Goal: Book appointment/travel/reservation

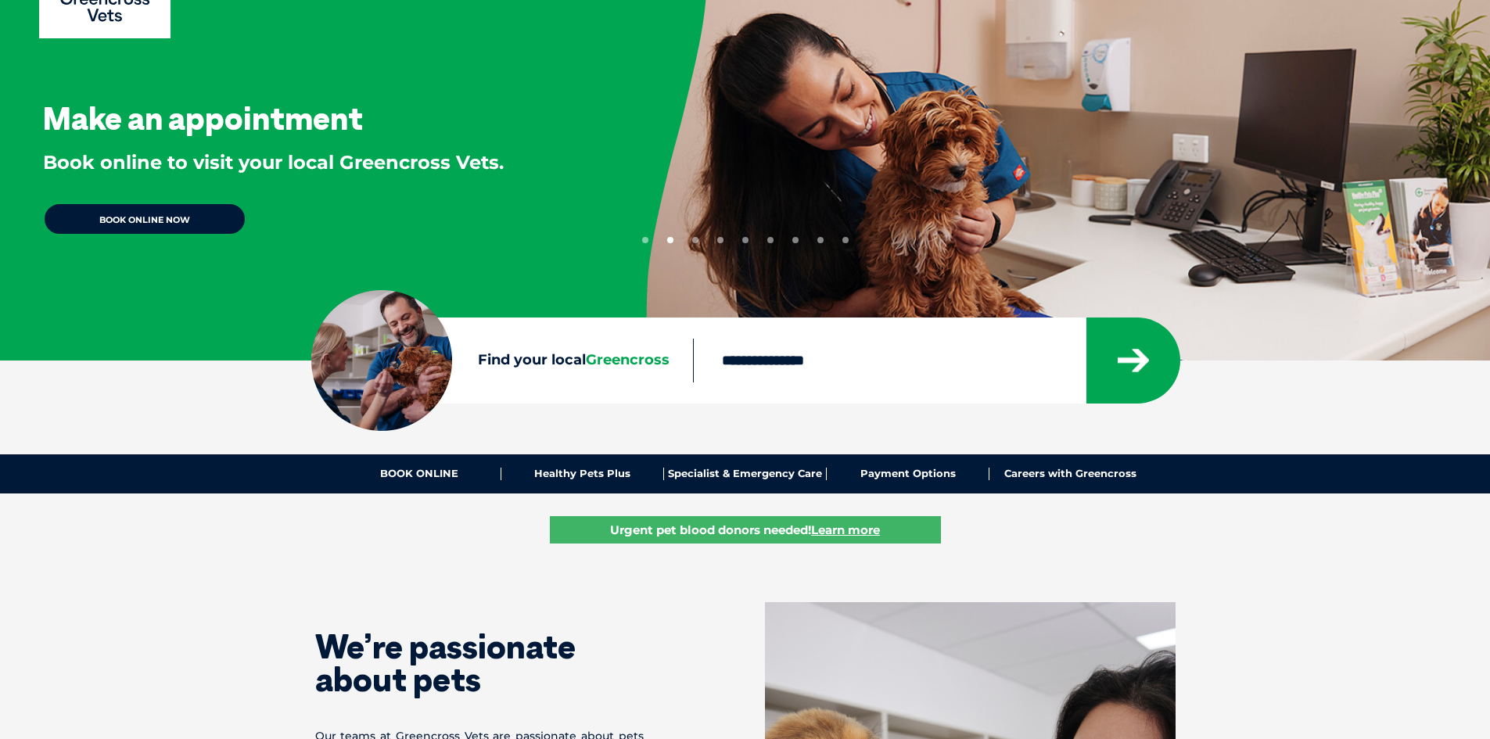
scroll to position [78, 0]
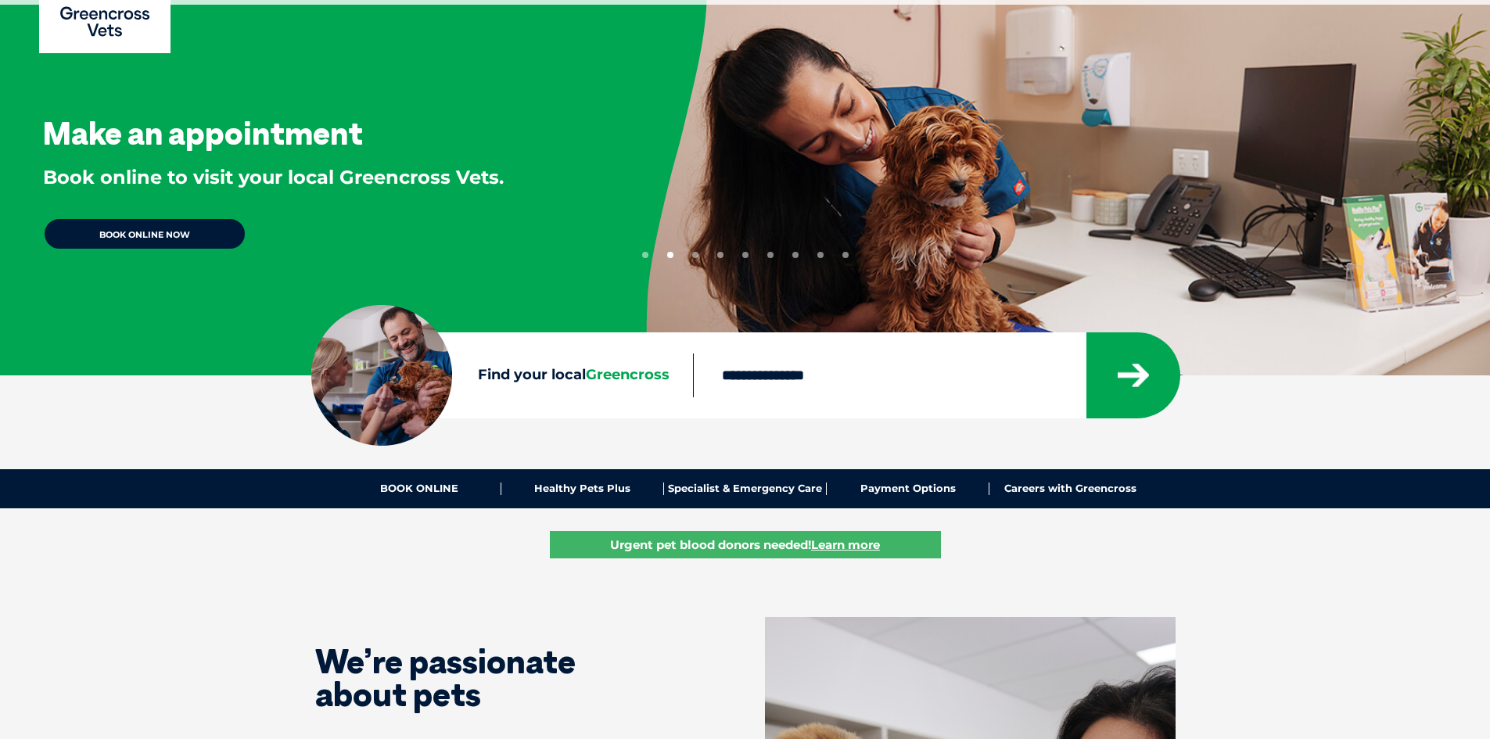
click at [163, 233] on link "BOOK ONLINE NOW" at bounding box center [144, 233] width 203 height 33
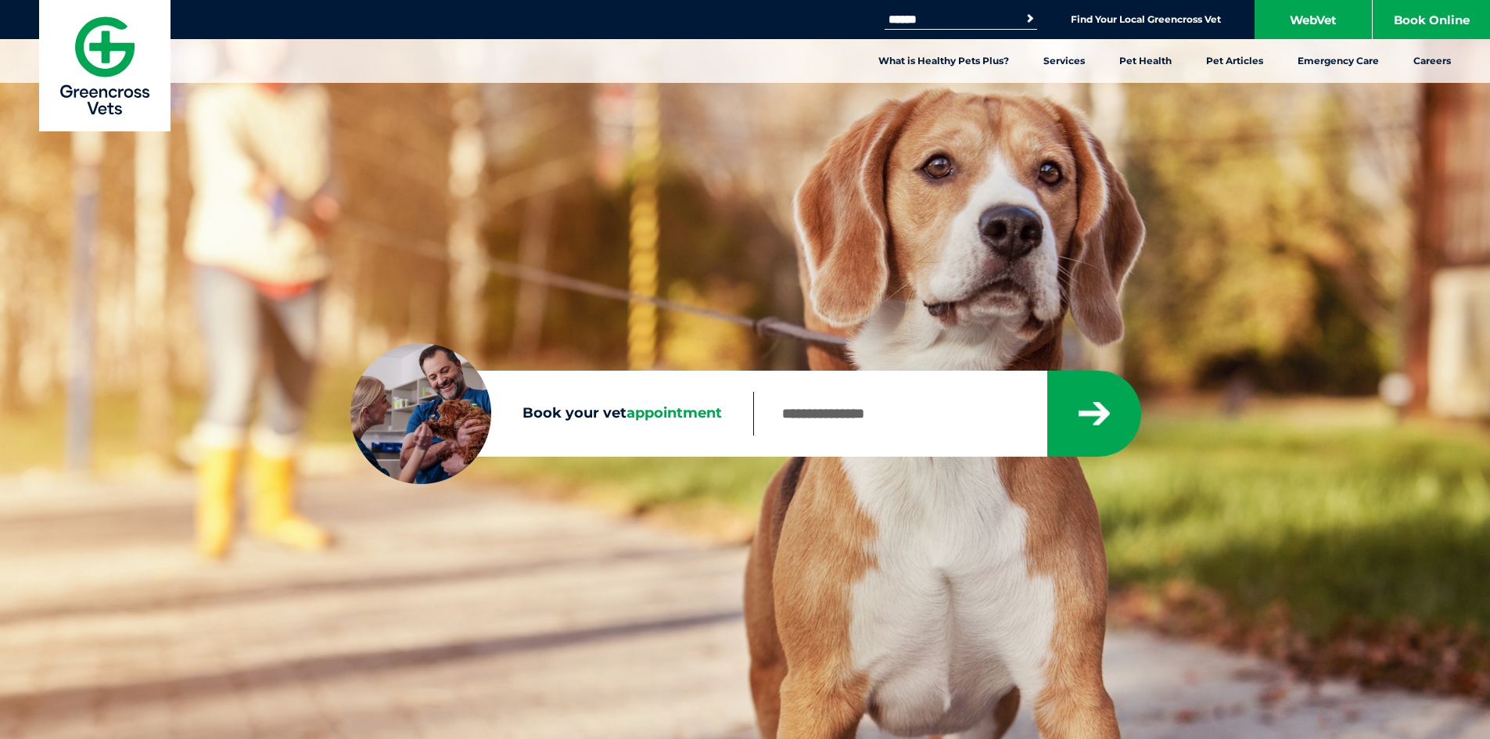
click at [824, 420] on input "Book your vet appointment" at bounding box center [899, 414] width 293 height 44
type input "****"
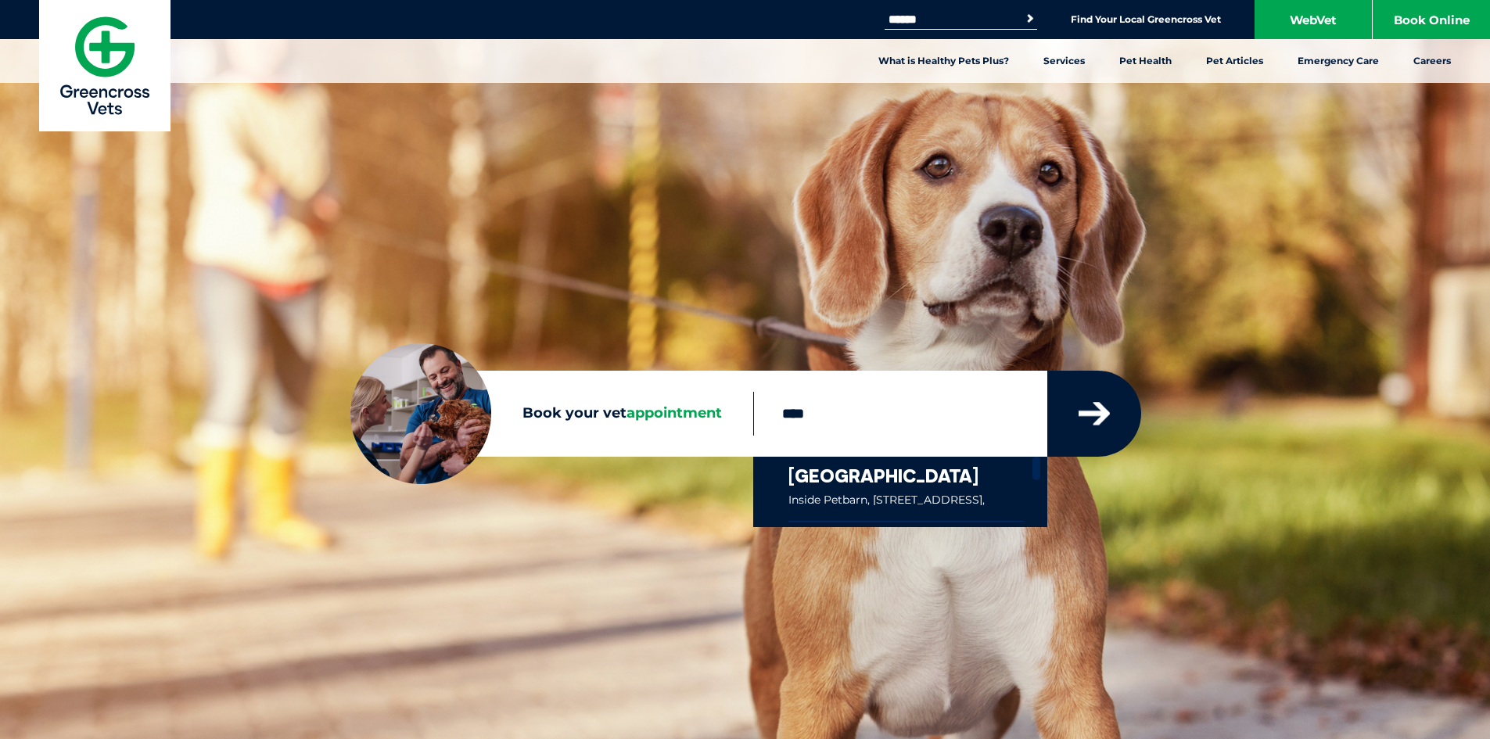
click at [1119, 417] on button "submit" at bounding box center [1094, 414] width 94 height 86
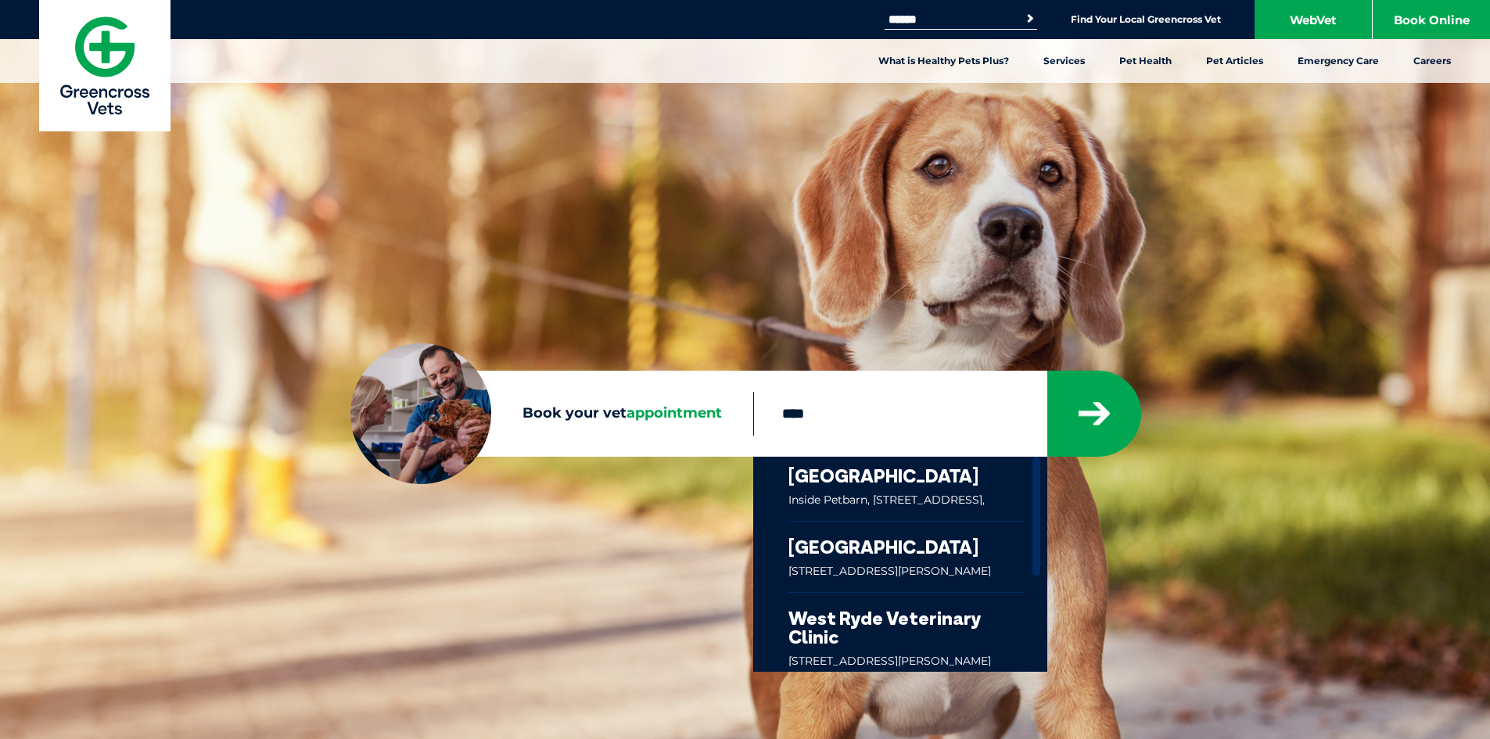
click at [943, 469] on link at bounding box center [907, 489] width 236 height 64
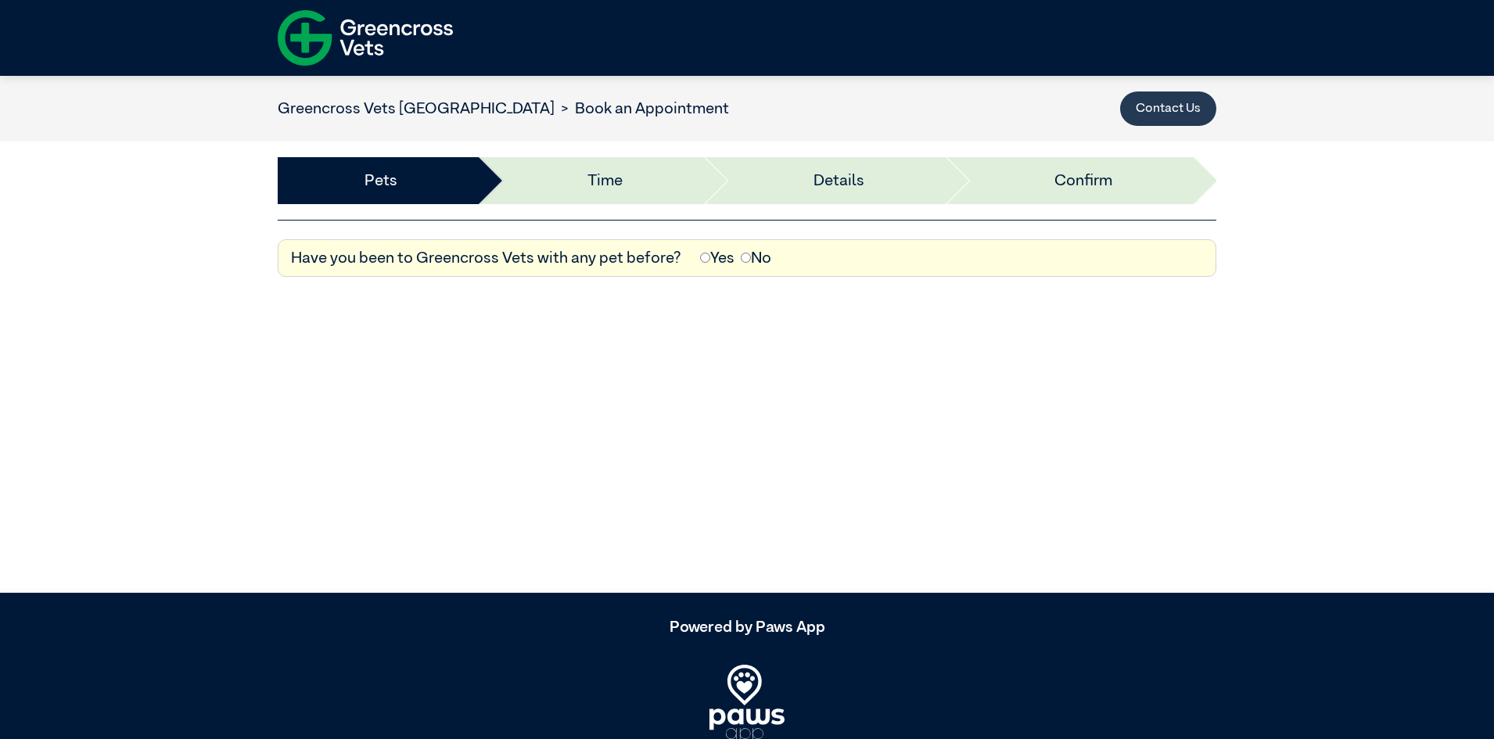
click at [1158, 104] on button "Contact Us" at bounding box center [1168, 109] width 96 height 34
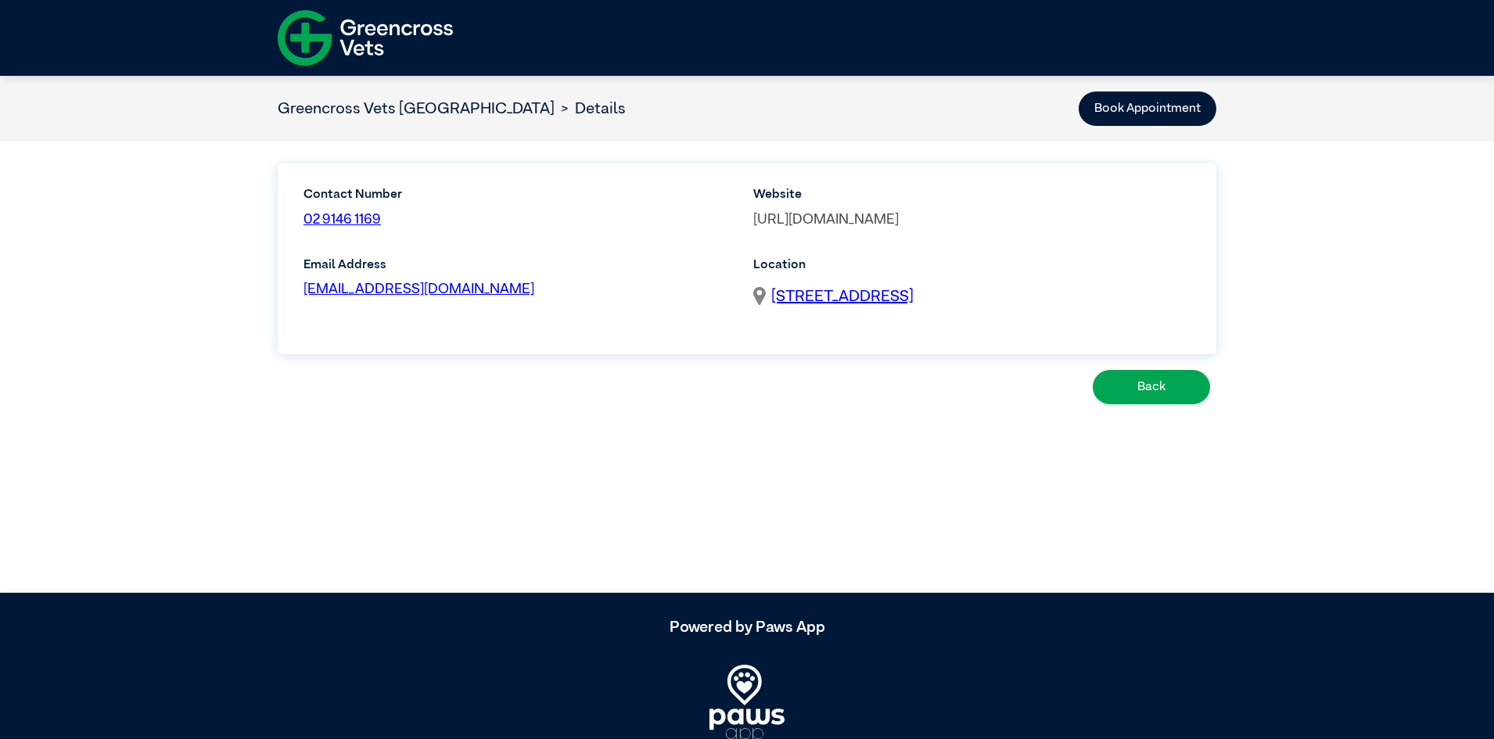
click at [899, 215] on link "[URL][DOMAIN_NAME]" at bounding box center [826, 220] width 146 height 14
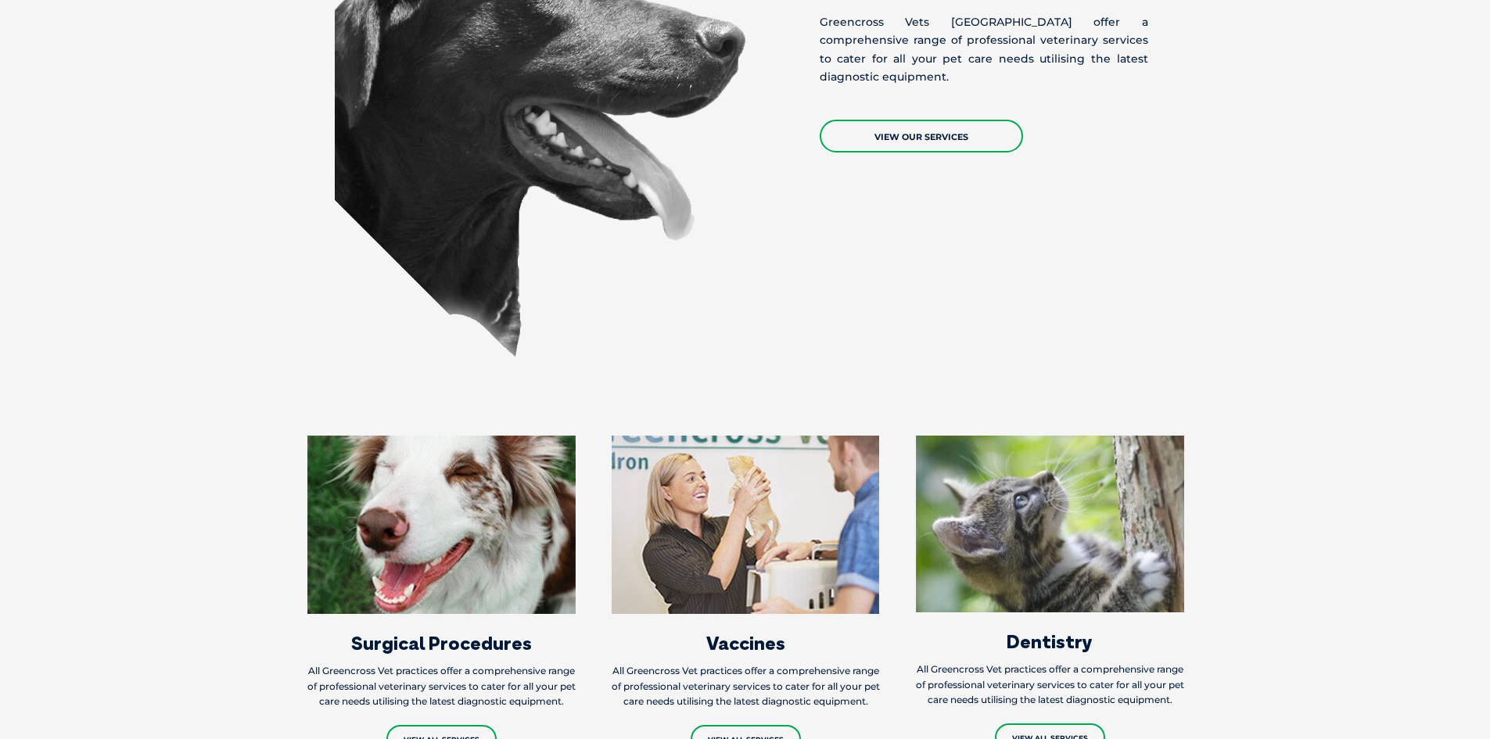
scroll to position [1330, 0]
